Goal: Find specific page/section: Find specific page/section

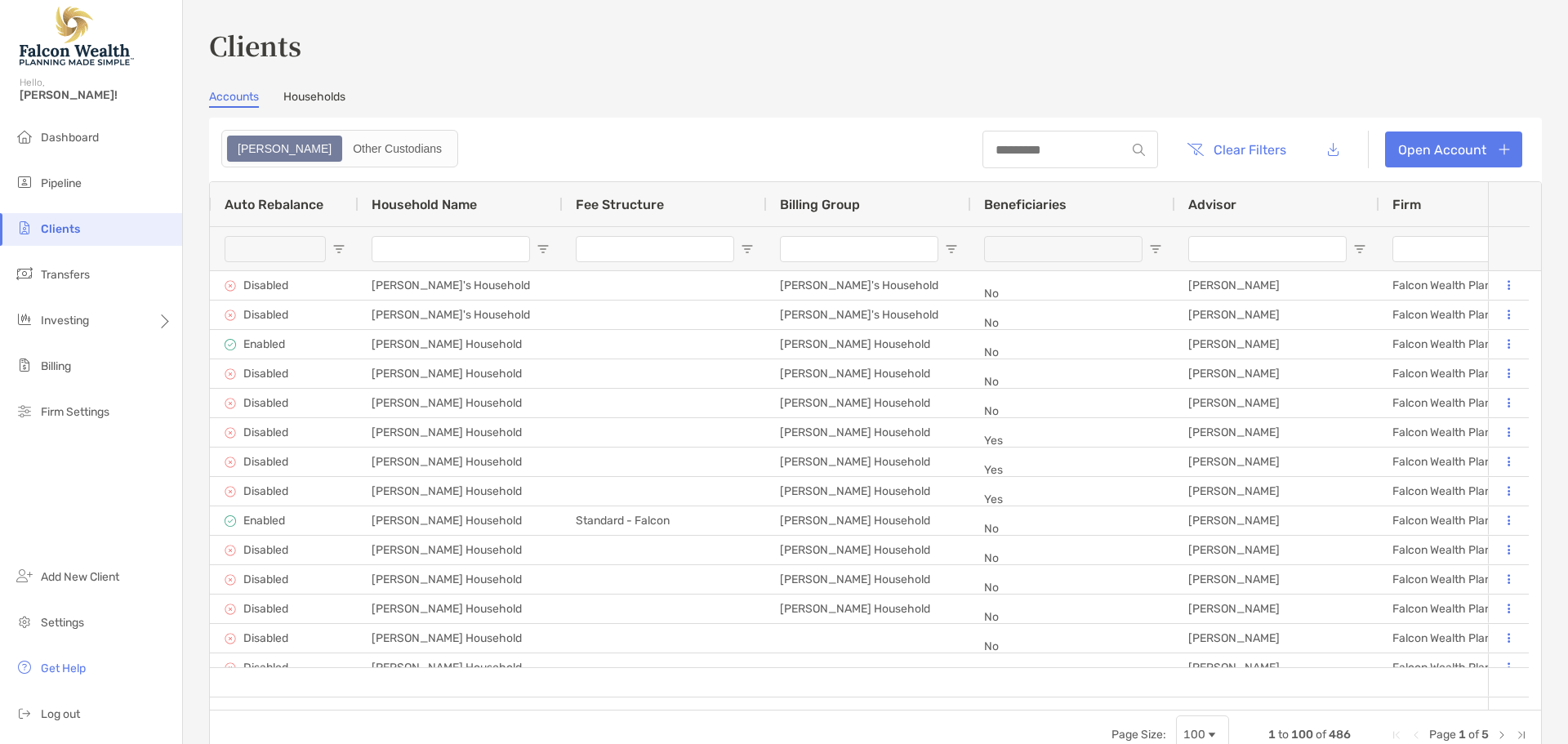
click at [1223, 243] on input "Advisor Filter Input" at bounding box center [1267, 249] width 159 height 26
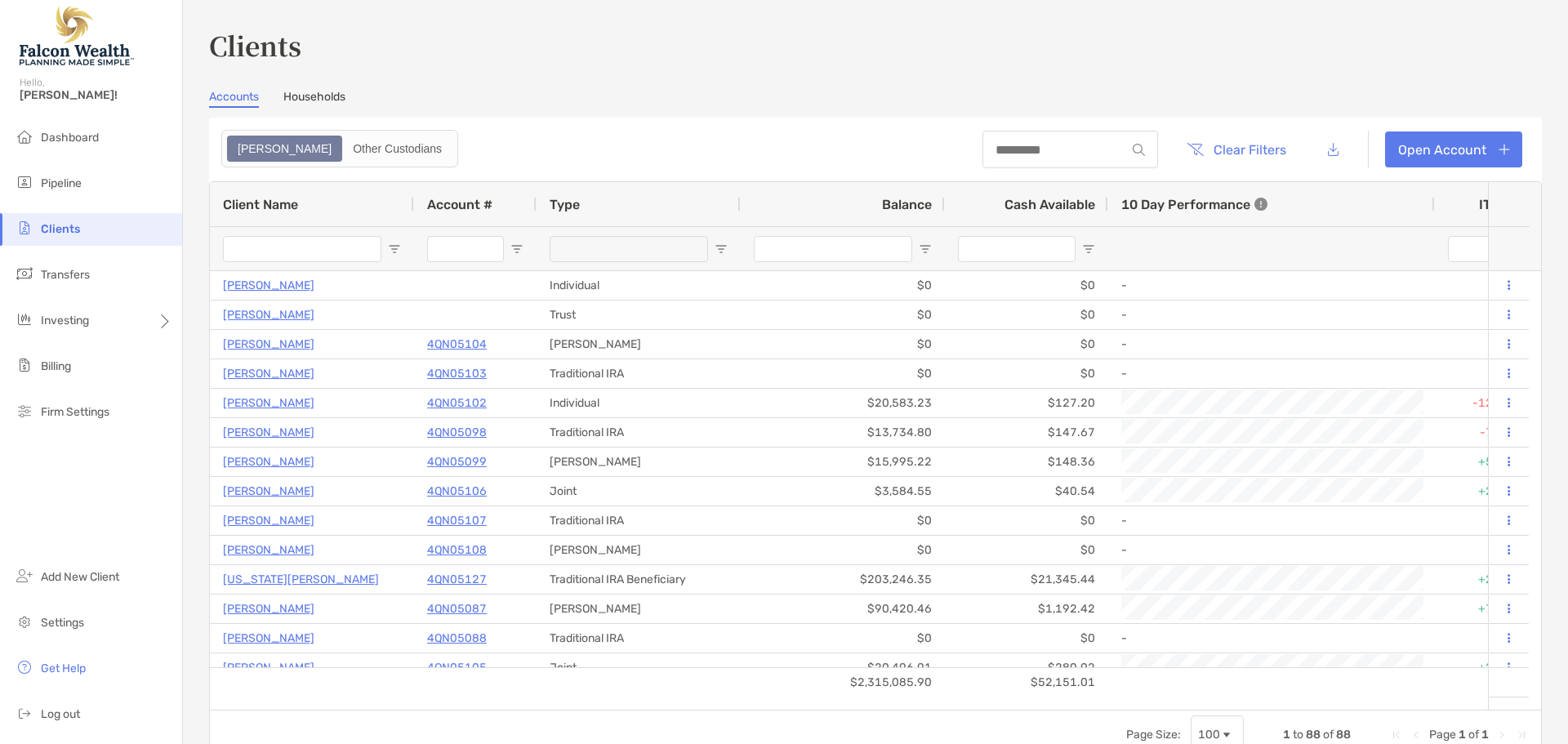
click at [884, 206] on span "Balance" at bounding box center [907, 204] width 50 height 15
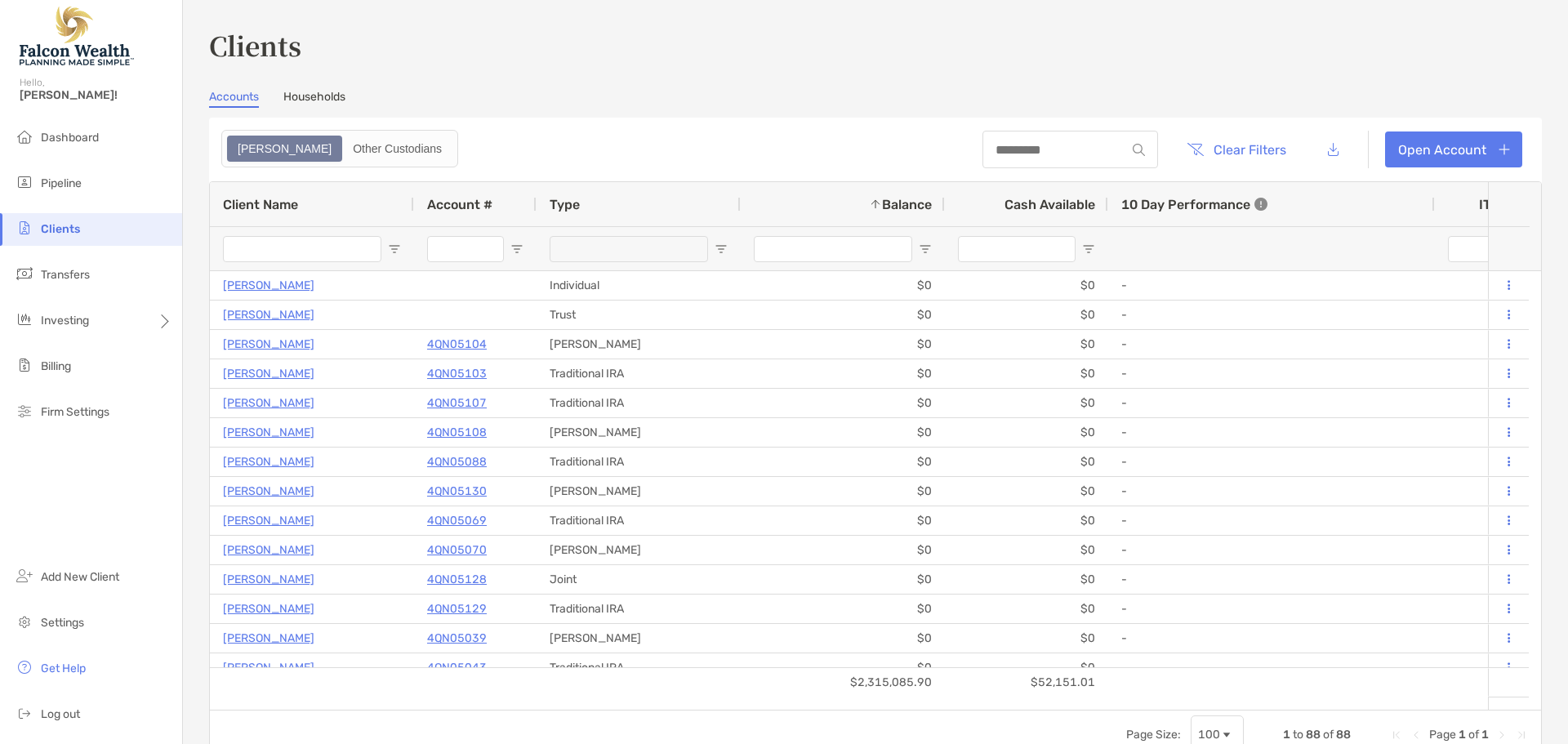
click at [884, 206] on span "Balance" at bounding box center [907, 204] width 50 height 15
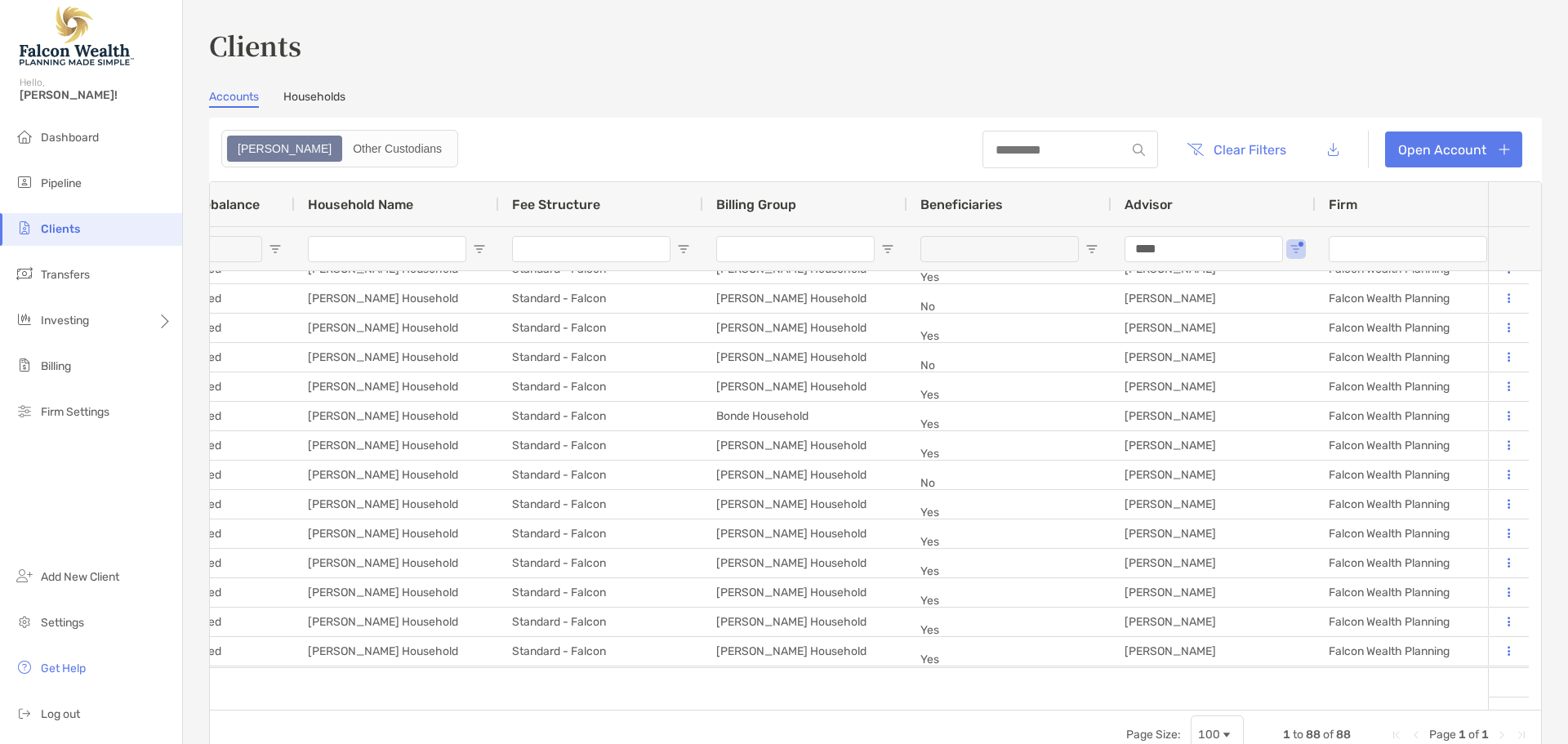
drag, startPoint x: 1175, startPoint y: 253, endPoint x: 1096, endPoint y: 254, distance: 79.0
type input "*****"
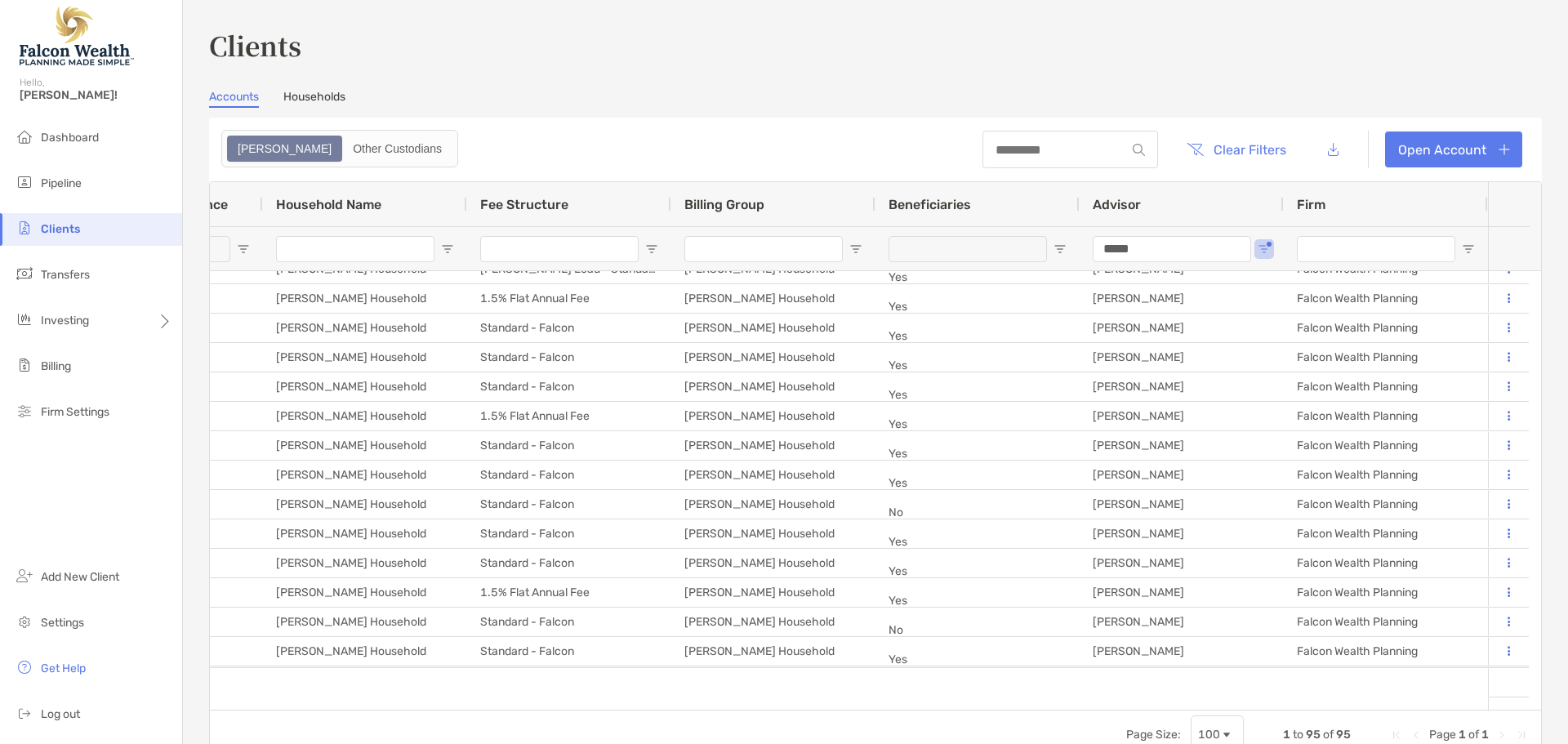
drag, startPoint x: 1148, startPoint y: 255, endPoint x: 1026, endPoint y: 266, distance: 122.5
